Goal: Use online tool/utility: Use online tool/utility

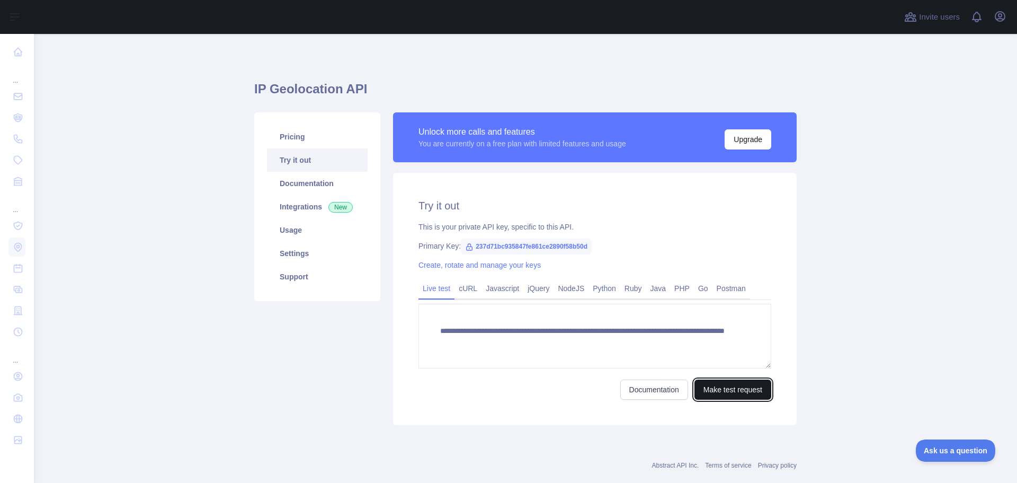
click at [718, 390] on button "Make test request" at bounding box center [732, 389] width 77 height 20
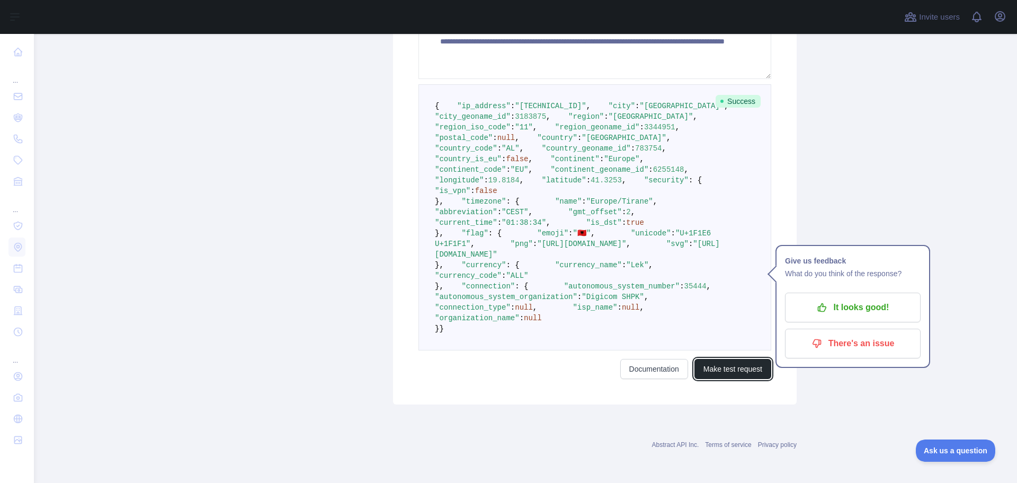
scroll to position [533, 0]
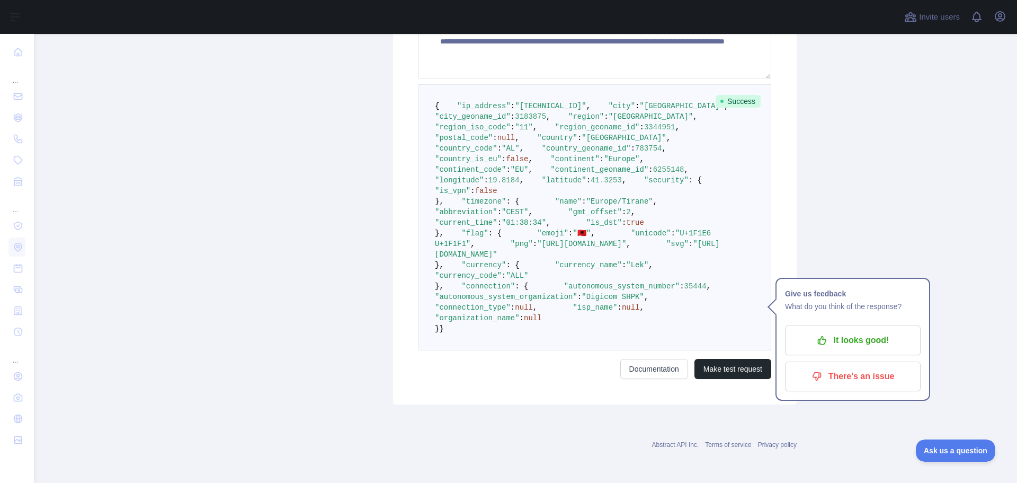
click at [573, 303] on span ""isp_name"" at bounding box center [595, 307] width 44 height 8
copy span "isp_name"
click at [477, 282] on span ""connection"" at bounding box center [487, 286] width 53 height 8
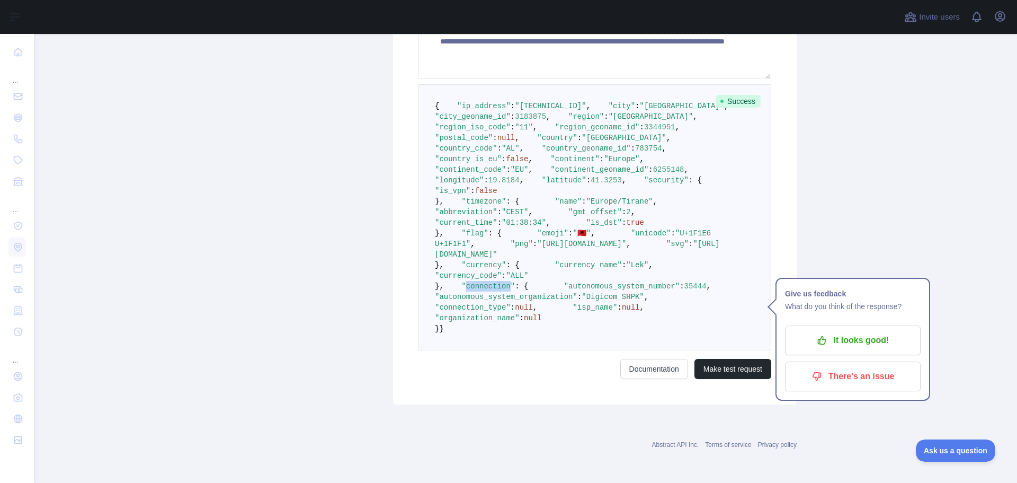
copy span "connection"
click at [573, 303] on span ""isp_name"" at bounding box center [595, 307] width 44 height 8
copy span "isp_name"
click at [484, 314] on span ""organization_name"" at bounding box center [477, 318] width 85 height 8
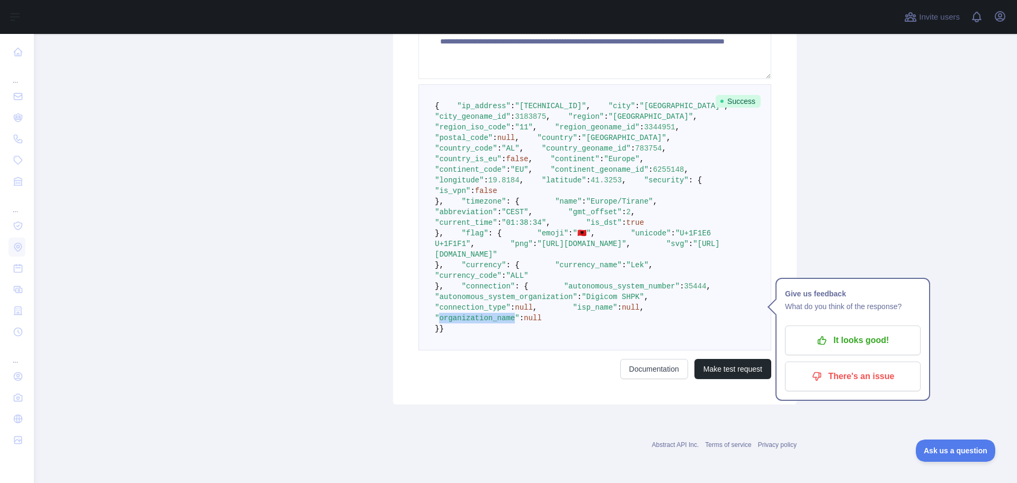
click at [484, 314] on span ""organization_name"" at bounding box center [477, 318] width 85 height 8
copy span "organization_name"
click at [484, 292] on span ""autonomous_system_organization"" at bounding box center [506, 296] width 142 height 8
copy span "autonomous_system_organization"
